Goal: Find contact information: Find contact information

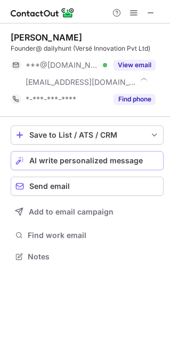
scroll to position [249, 170]
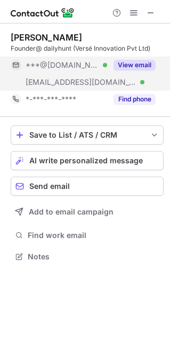
click at [129, 64] on button "View email" at bounding box center [135, 65] width 42 height 11
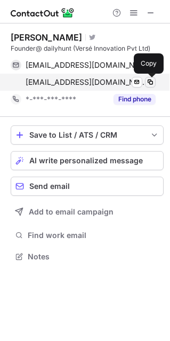
click at [148, 84] on span at bounding box center [150, 82] width 9 height 9
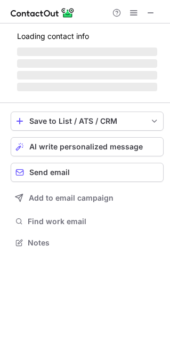
scroll to position [258, 170]
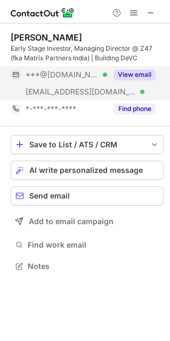
click at [134, 76] on button "View email" at bounding box center [135, 74] width 42 height 11
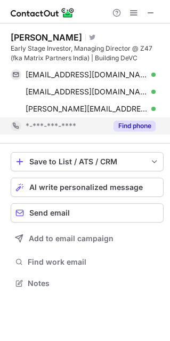
scroll to position [275, 170]
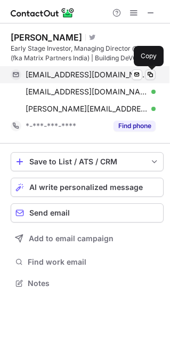
click at [149, 77] on span at bounding box center [150, 74] width 9 height 9
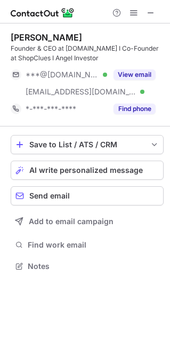
scroll to position [258, 170]
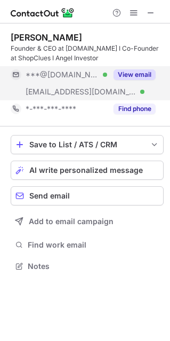
click at [134, 78] on button "View email" at bounding box center [135, 74] width 42 height 11
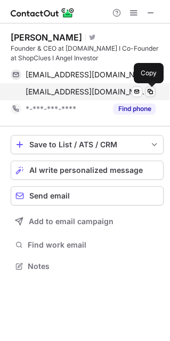
click at [153, 96] on span at bounding box center [150, 92] width 9 height 9
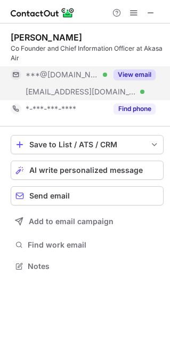
click at [131, 74] on button "View email" at bounding box center [135, 74] width 42 height 11
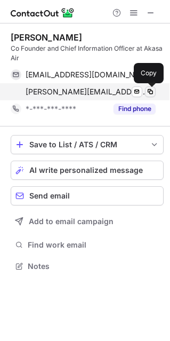
click at [150, 94] on span at bounding box center [150, 92] width 9 height 9
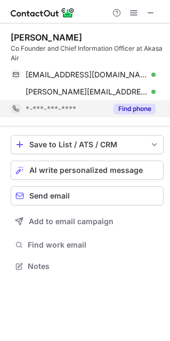
click at [133, 113] on button "Find phone" at bounding box center [135, 109] width 42 height 11
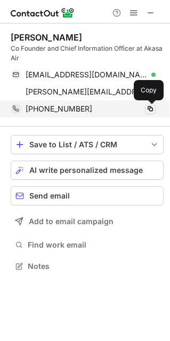
click at [148, 109] on span at bounding box center [150, 109] width 9 height 9
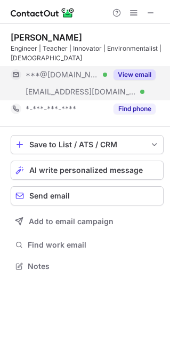
click at [136, 76] on button "View email" at bounding box center [135, 74] width 42 height 11
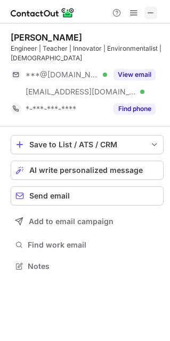
click at [146, 16] on button at bounding box center [151, 12] width 13 height 13
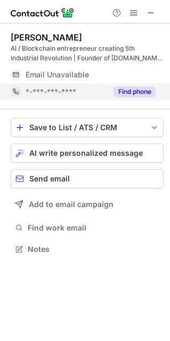
scroll to position [241, 170]
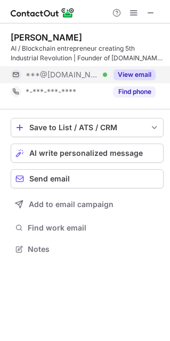
click at [128, 75] on button "View email" at bounding box center [135, 74] width 42 height 11
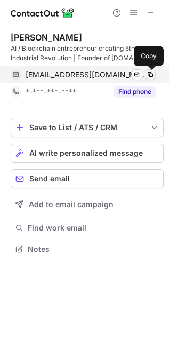
click at [148, 75] on span at bounding box center [150, 74] width 9 height 9
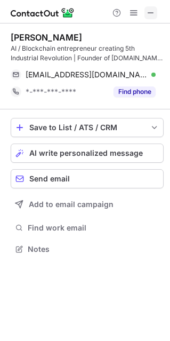
click at [153, 9] on span at bounding box center [151, 13] width 9 height 9
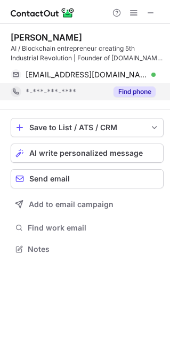
click at [122, 92] on button "Find phone" at bounding box center [135, 91] width 42 height 11
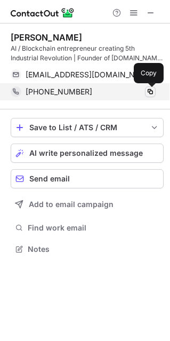
click at [149, 94] on span at bounding box center [150, 92] width 9 height 9
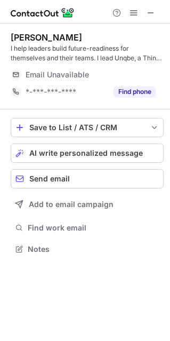
scroll to position [275, 170]
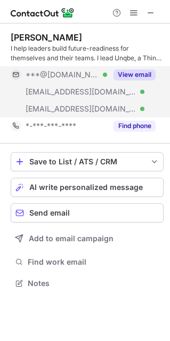
click at [132, 76] on button "View email" at bounding box center [135, 74] width 42 height 11
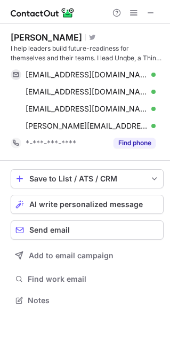
scroll to position [292, 170]
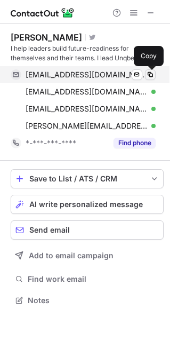
click at [151, 72] on span at bounding box center [150, 74] width 9 height 9
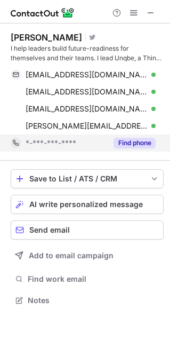
click at [143, 147] on button "Find phone" at bounding box center [135, 143] width 42 height 11
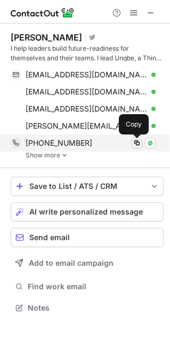
click at [135, 147] on button at bounding box center [137, 143] width 11 height 11
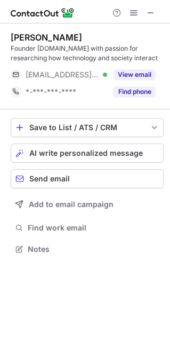
scroll to position [241, 170]
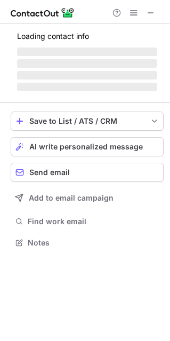
scroll to position [258, 170]
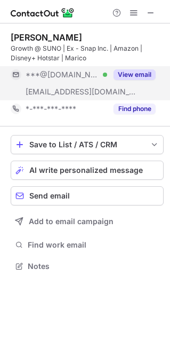
click at [136, 70] on button "View email" at bounding box center [135, 74] width 42 height 11
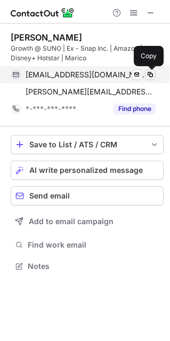
click at [148, 69] on button at bounding box center [150, 74] width 11 height 11
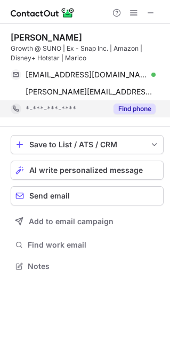
click at [131, 112] on button "Find phone" at bounding box center [135, 109] width 42 height 11
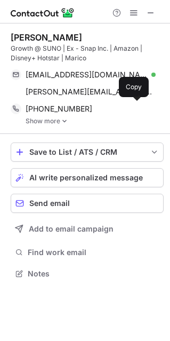
scroll to position [266, 170]
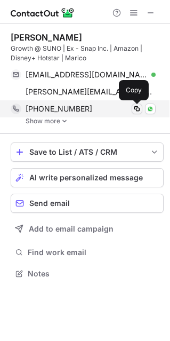
click at [141, 108] on button at bounding box center [137, 109] width 11 height 11
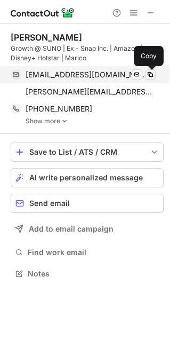
click at [150, 76] on span at bounding box center [150, 74] width 9 height 9
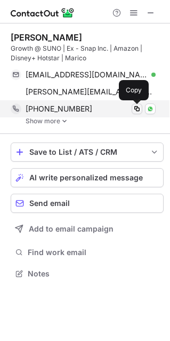
click at [134, 109] on span at bounding box center [137, 109] width 9 height 9
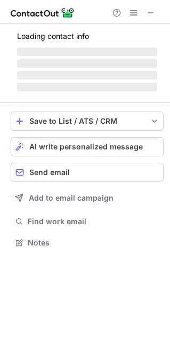
scroll to position [249, 170]
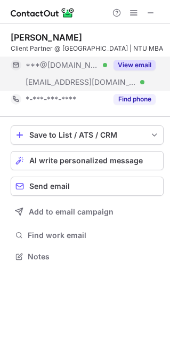
click at [145, 65] on button "View email" at bounding box center [135, 65] width 42 height 11
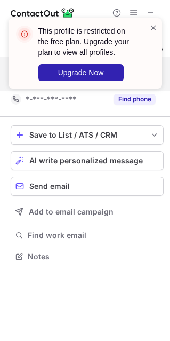
click at [131, 96] on div "This profile is restricted on the free plan. Upgrade your plan to view all prof…" at bounding box center [85, 57] width 171 height 100
click at [152, 28] on span at bounding box center [153, 27] width 9 height 11
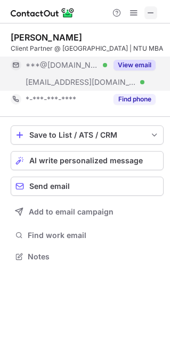
click at [147, 13] on span at bounding box center [151, 13] width 9 height 9
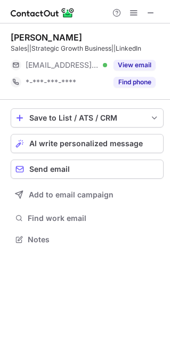
scroll to position [5, 5]
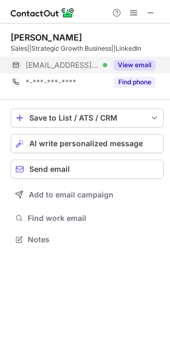
click at [133, 66] on button "View email" at bounding box center [135, 65] width 42 height 11
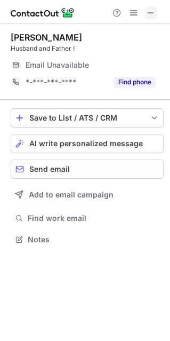
scroll to position [5, 5]
click at [150, 14] on span at bounding box center [151, 13] width 9 height 9
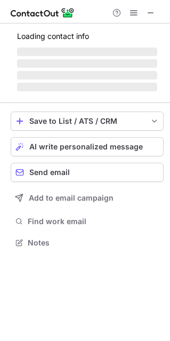
scroll to position [275, 170]
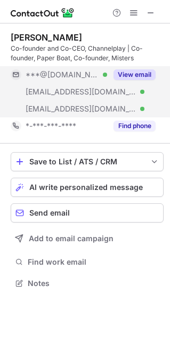
click at [119, 70] on button "View email" at bounding box center [135, 74] width 42 height 11
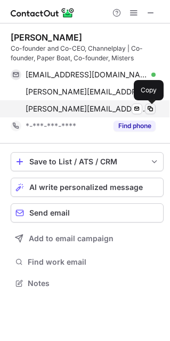
click at [153, 107] on span at bounding box center [150, 109] width 9 height 9
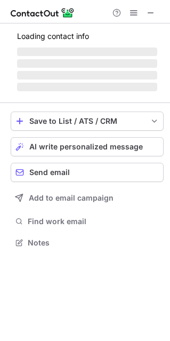
scroll to position [258, 170]
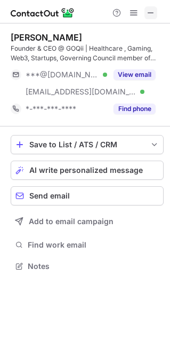
click at [149, 16] on span at bounding box center [151, 13] width 9 height 9
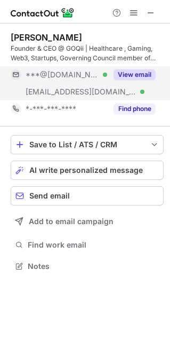
click at [128, 70] on button "View email" at bounding box center [135, 74] width 42 height 11
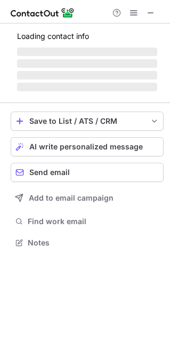
scroll to position [241, 170]
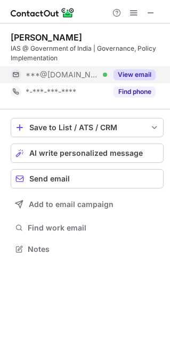
click at [122, 74] on button "View email" at bounding box center [135, 74] width 42 height 11
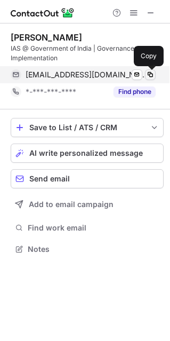
click at [147, 77] on span at bounding box center [150, 74] width 9 height 9
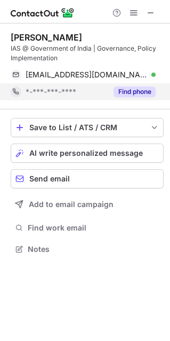
click at [137, 90] on button "Find phone" at bounding box center [135, 91] width 42 height 11
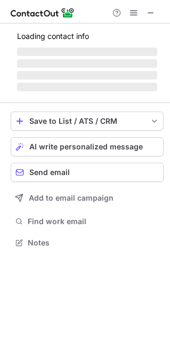
scroll to position [241, 170]
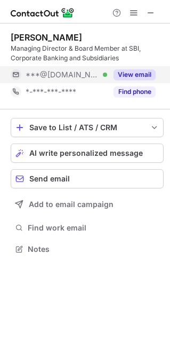
click at [121, 80] on div "View email" at bounding box center [131, 74] width 49 height 17
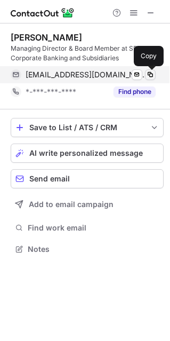
click at [146, 78] on span at bounding box center [150, 74] width 9 height 9
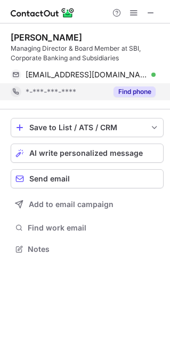
click at [133, 91] on button "Find phone" at bounding box center [135, 91] width 42 height 11
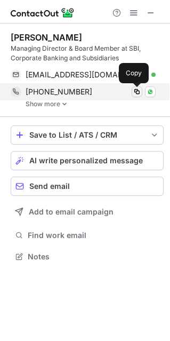
click at [141, 94] on button at bounding box center [137, 91] width 11 height 11
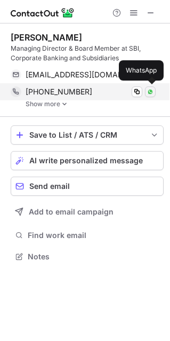
click at [151, 95] on button at bounding box center [150, 91] width 11 height 11
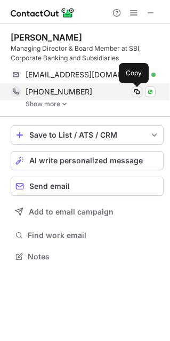
click at [137, 92] on span at bounding box center [137, 92] width 9 height 9
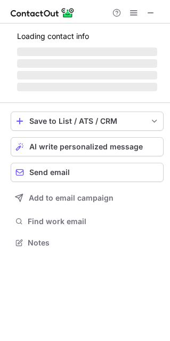
scroll to position [258, 170]
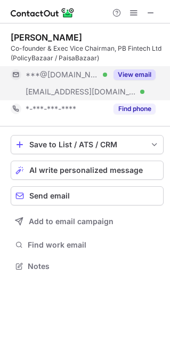
click at [134, 75] on button "View email" at bounding box center [135, 74] width 42 height 11
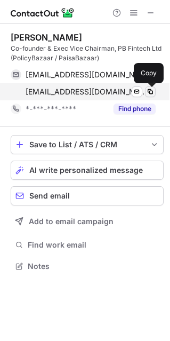
click at [153, 88] on span at bounding box center [150, 92] width 9 height 9
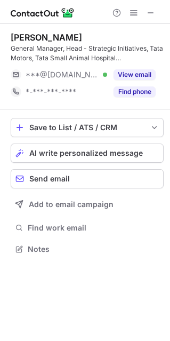
scroll to position [241, 170]
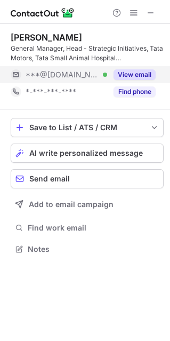
click at [122, 78] on button "View email" at bounding box center [135, 74] width 42 height 11
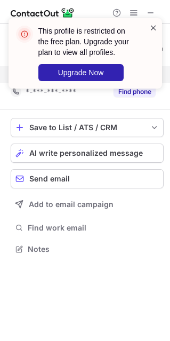
click at [150, 27] on span at bounding box center [153, 27] width 9 height 11
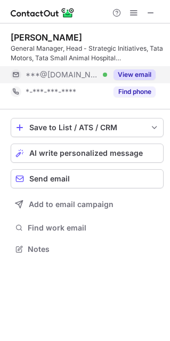
click at [152, 12] on div "This profile is restricted on the free plan. Upgrade your plan to view all prof…" at bounding box center [85, 57] width 171 height 100
click at [152, 12] on span at bounding box center [151, 13] width 9 height 9
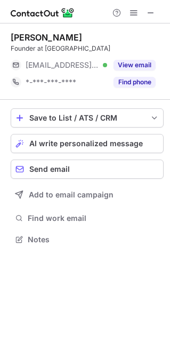
scroll to position [5, 5]
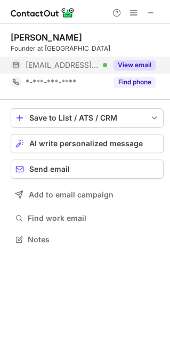
click at [131, 62] on button "View email" at bounding box center [135, 65] width 42 height 11
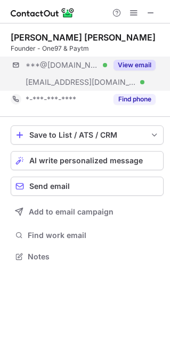
scroll to position [249, 170]
click at [147, 62] on button "View email" at bounding box center [135, 65] width 42 height 11
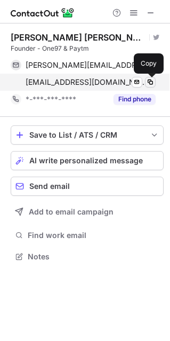
click at [146, 81] on span at bounding box center [150, 82] width 9 height 9
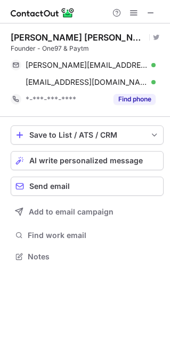
click at [138, 108] on div "[PERSON_NAME] [PERSON_NAME] Visit Twitter profile Founder - One97 & Paytm [PERS…" at bounding box center [87, 69] width 153 height 93
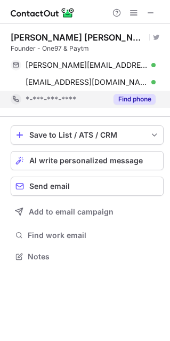
click at [135, 104] on button "Find phone" at bounding box center [135, 99] width 42 height 11
click at [121, 97] on button "Find phone" at bounding box center [135, 99] width 42 height 11
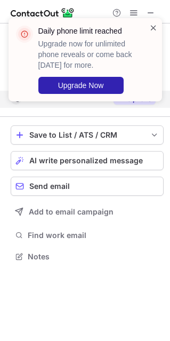
click at [156, 28] on span at bounding box center [153, 27] width 9 height 11
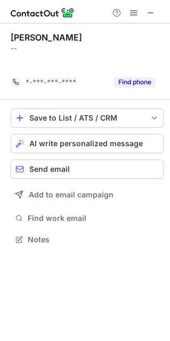
scroll to position [215, 170]
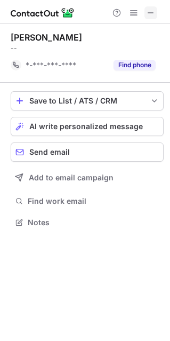
click at [148, 9] on span at bounding box center [151, 13] width 9 height 9
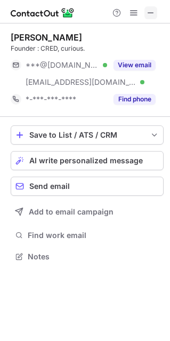
scroll to position [249, 170]
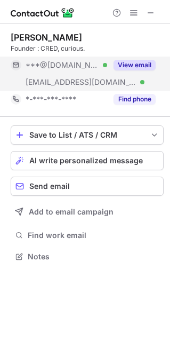
click at [123, 64] on button "View email" at bounding box center [135, 65] width 42 height 11
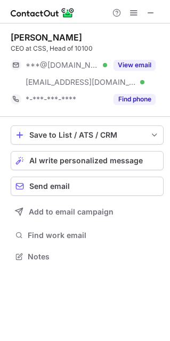
scroll to position [249, 170]
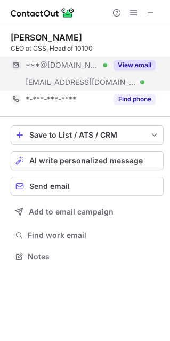
click at [128, 65] on button "View email" at bounding box center [135, 65] width 42 height 11
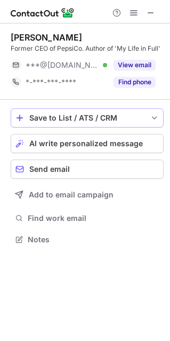
scroll to position [5, 5]
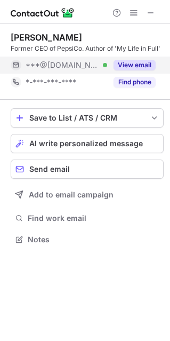
click at [126, 65] on button "View email" at bounding box center [135, 65] width 42 height 11
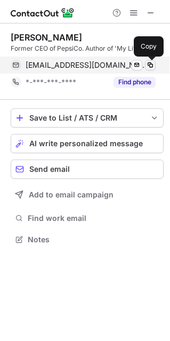
click at [149, 65] on span at bounding box center [150, 65] width 9 height 9
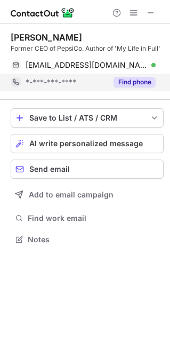
click at [130, 85] on button "Find phone" at bounding box center [135, 82] width 42 height 11
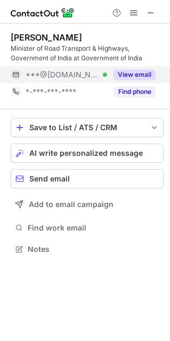
click at [147, 77] on button "View email" at bounding box center [135, 74] width 42 height 11
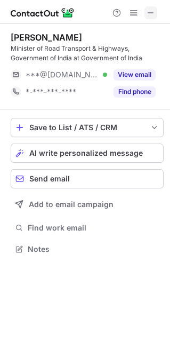
scroll to position [5, 5]
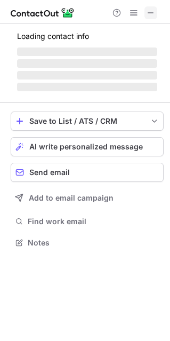
click at [154, 14] on span at bounding box center [151, 13] width 9 height 9
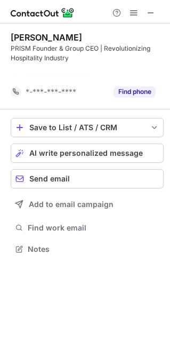
scroll to position [224, 170]
